Goal: Task Accomplishment & Management: Manage account settings

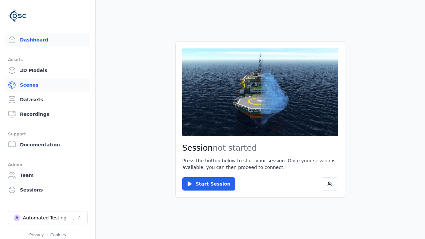
click at [45, 85] on link "Scenes" at bounding box center [47, 84] width 85 height 13
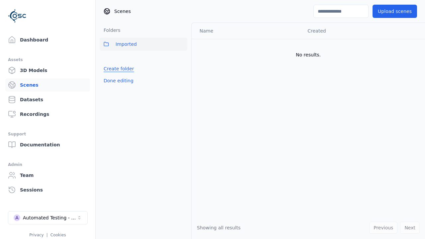
click at [117, 69] on link "Create folder" at bounding box center [118, 68] width 31 height 7
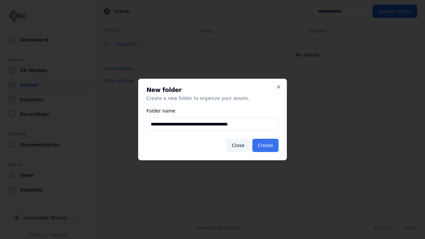
type input "**********"
click at [266, 145] on button "Create" at bounding box center [265, 145] width 26 height 13
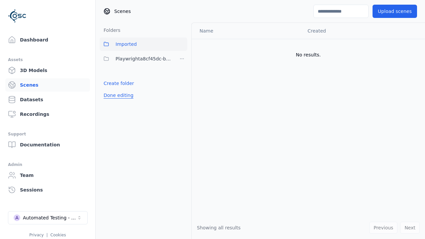
click at [117, 95] on button "Done editing" at bounding box center [119, 95] width 38 height 12
click at [111, 89] on button "Done editing" at bounding box center [119, 95] width 38 height 12
click at [182, 59] on html "Support Dashboard Assets 3D Models Scenes Datasets Recordings Support Documenta…" at bounding box center [212, 119] width 425 height 239
click at [181, 83] on div "Rename" at bounding box center [184, 83] width 44 height 11
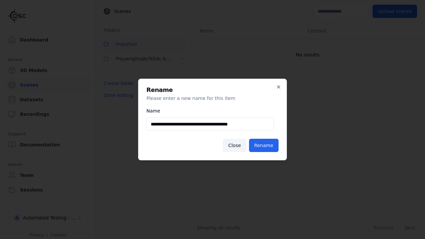
click at [210, 124] on input "**********" at bounding box center [209, 123] width 127 height 13
type input "**********"
click at [264, 145] on button "Rename" at bounding box center [264, 145] width 30 height 13
click at [117, 95] on button "Done editing" at bounding box center [119, 95] width 38 height 12
click at [111, 89] on button "Done editing" at bounding box center [119, 95] width 38 height 12
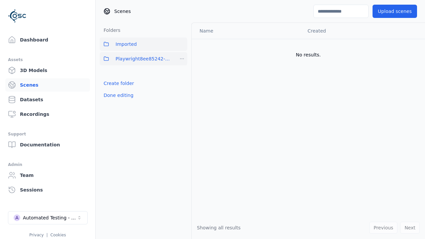
click at [182, 59] on html "Support Dashboard Assets 3D Models Scenes Datasets Recordings Support Documenta…" at bounding box center [212, 119] width 425 height 239
click at [181, 93] on div "Delete" at bounding box center [184, 93] width 44 height 11
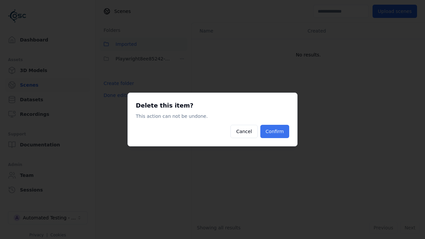
click at [275, 131] on button "Confirm" at bounding box center [274, 131] width 29 height 13
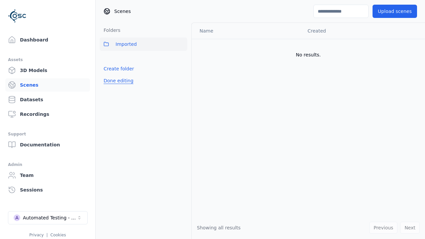
click at [117, 81] on button "Done editing" at bounding box center [119, 81] width 38 height 12
